Goal: Transaction & Acquisition: Download file/media

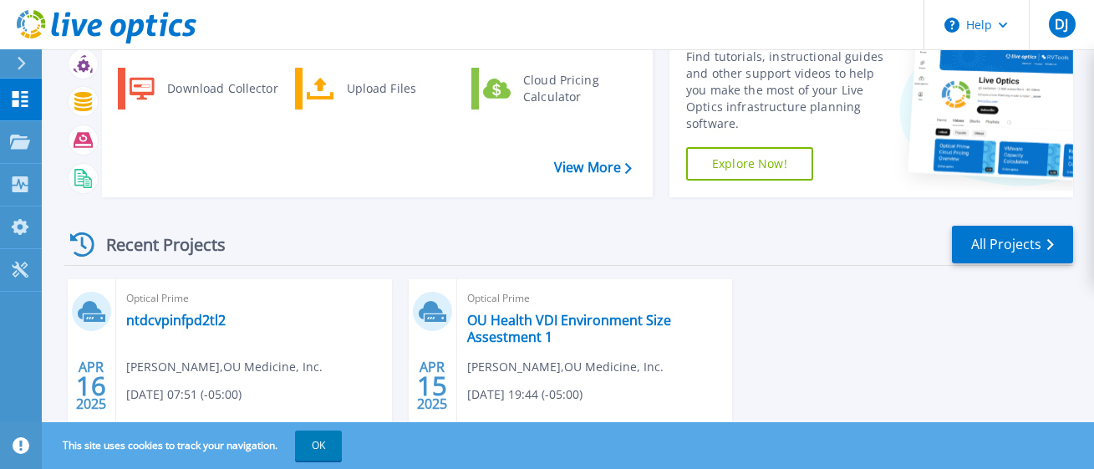
scroll to position [207, 0]
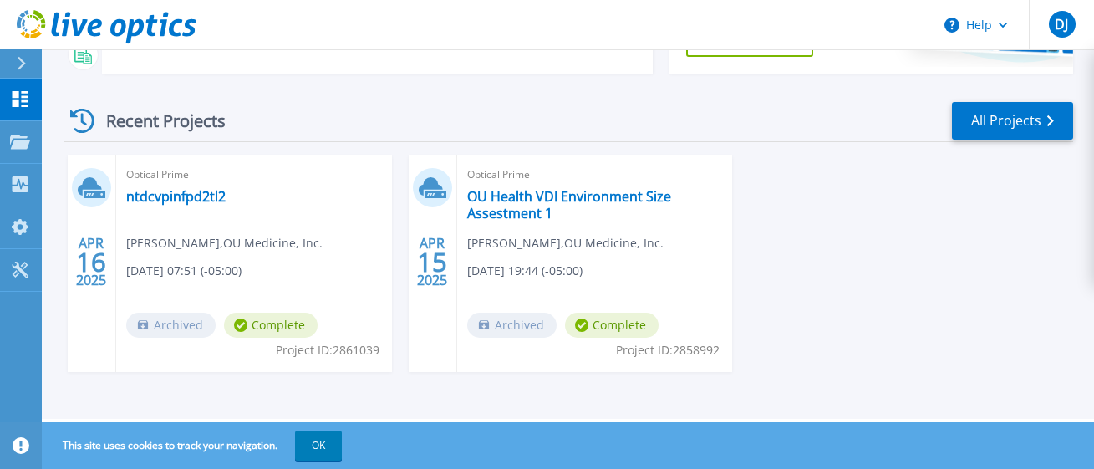
click at [216, 326] on span "Archived" at bounding box center [170, 325] width 89 height 25
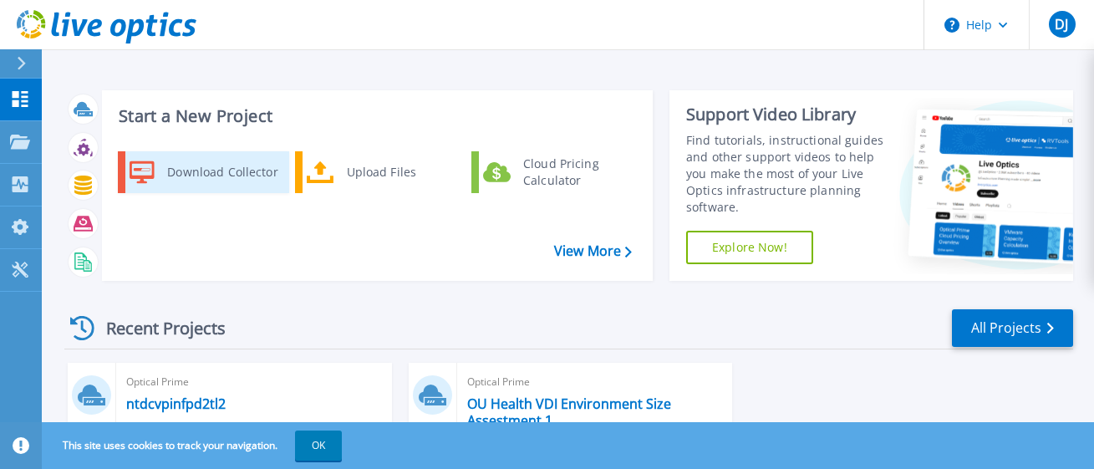
click at [245, 176] on div "Download Collector" at bounding box center [222, 171] width 126 height 33
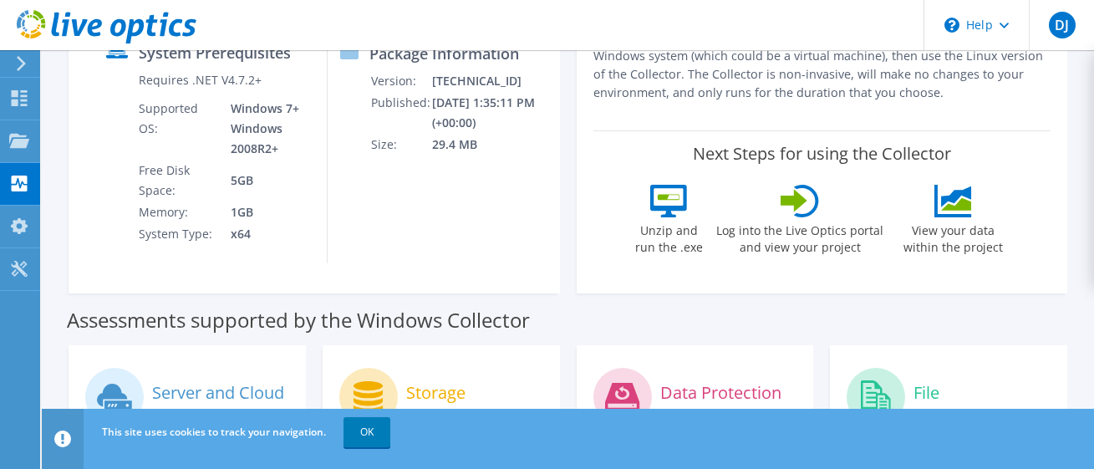
scroll to position [84, 0]
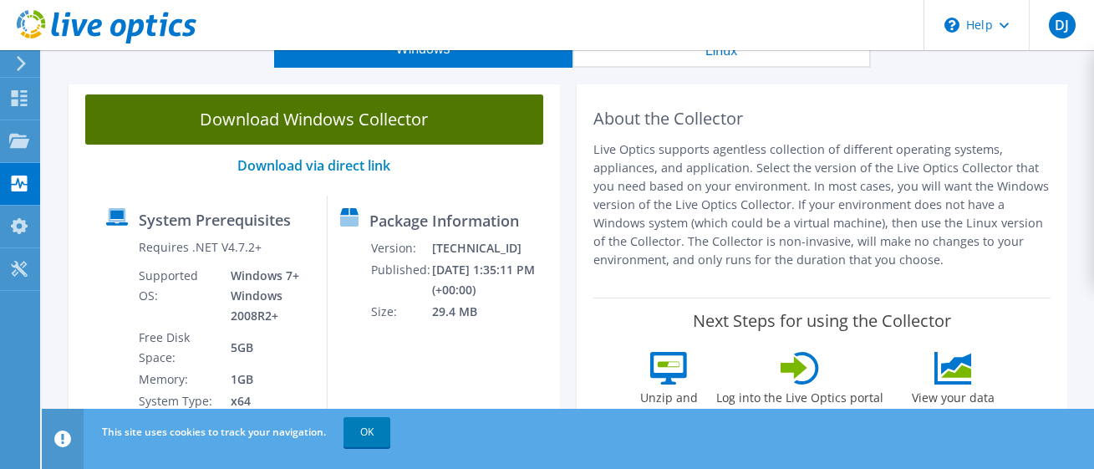
click at [364, 117] on link "Download Windows Collector" at bounding box center [314, 119] width 458 height 50
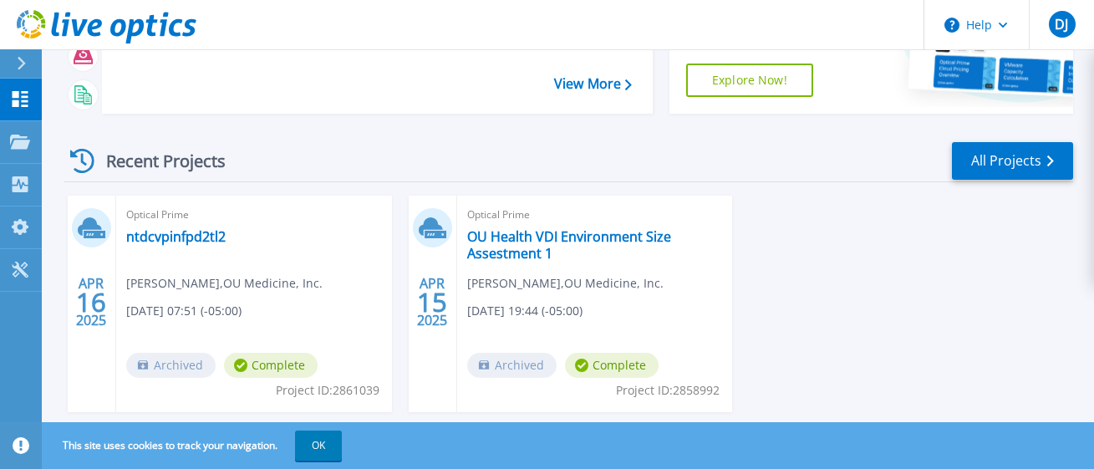
scroll to position [207, 0]
